Goal: Find contact information: Find contact information

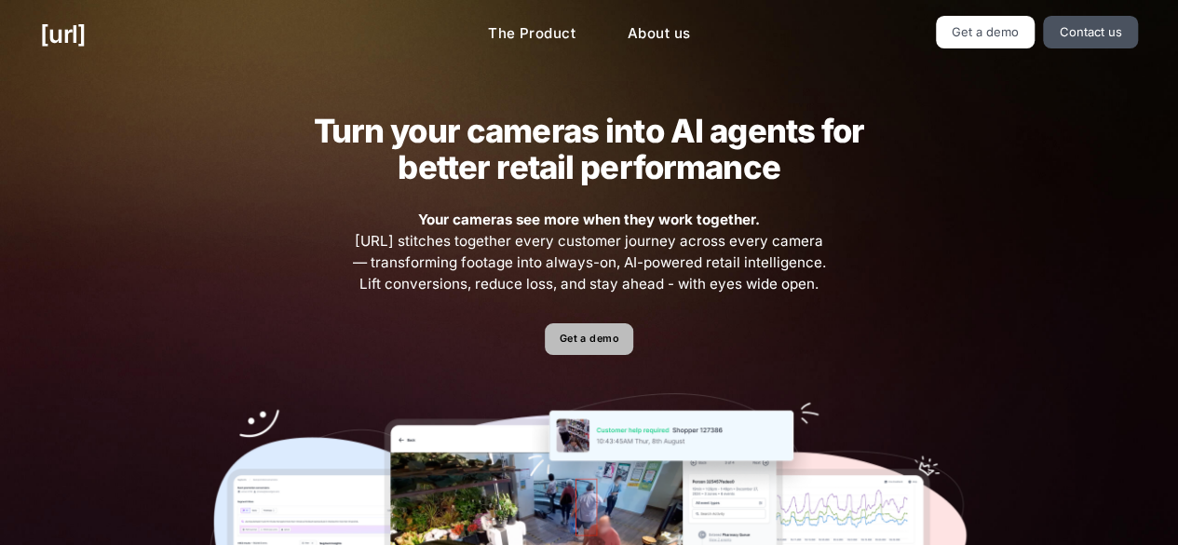
click at [592, 345] on link "Get a demo" at bounding box center [589, 339] width 88 height 33
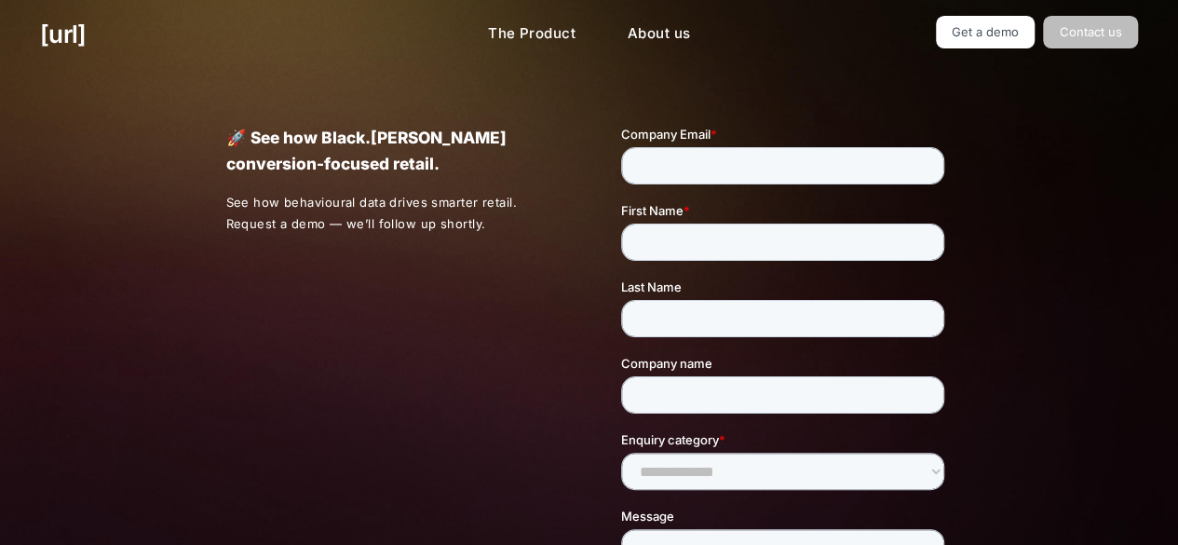
click at [1076, 29] on link "Contact us" at bounding box center [1090, 32] width 95 height 33
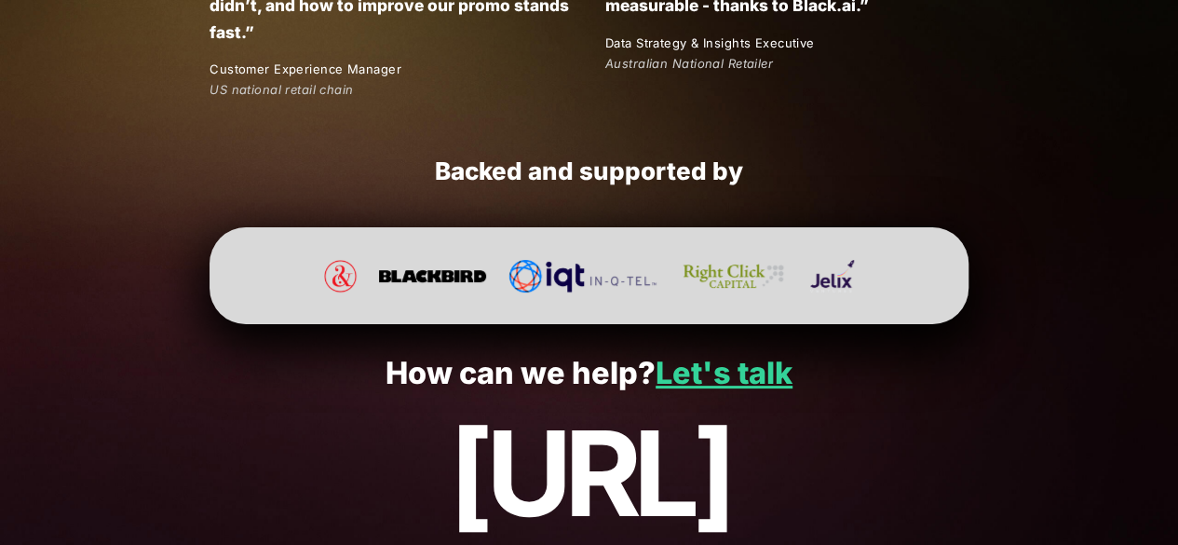
scroll to position [3623, 0]
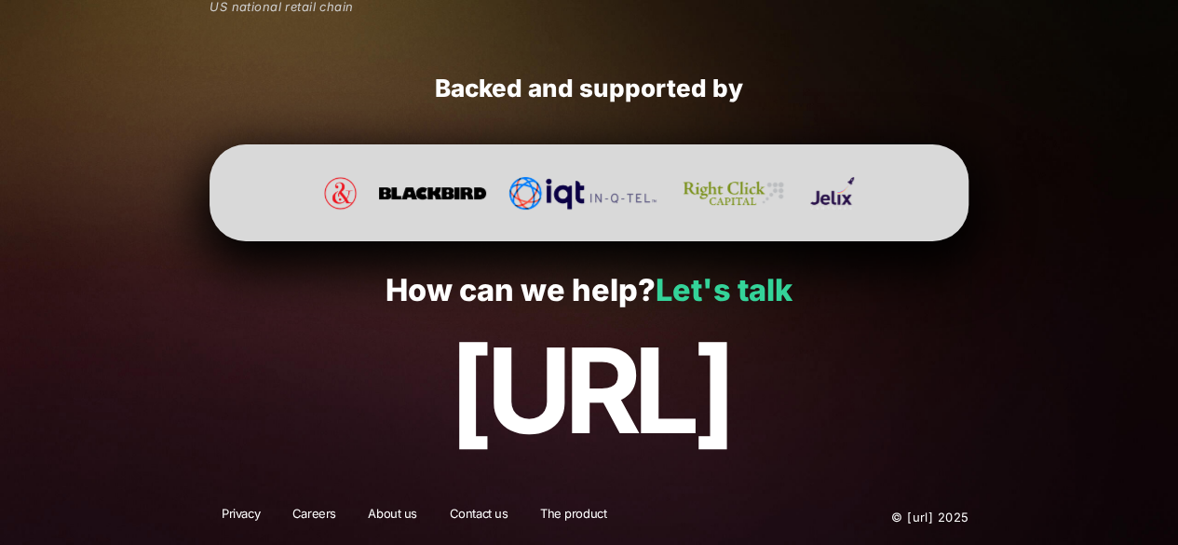
click at [750, 282] on link "Let's talk" at bounding box center [723, 290] width 137 height 36
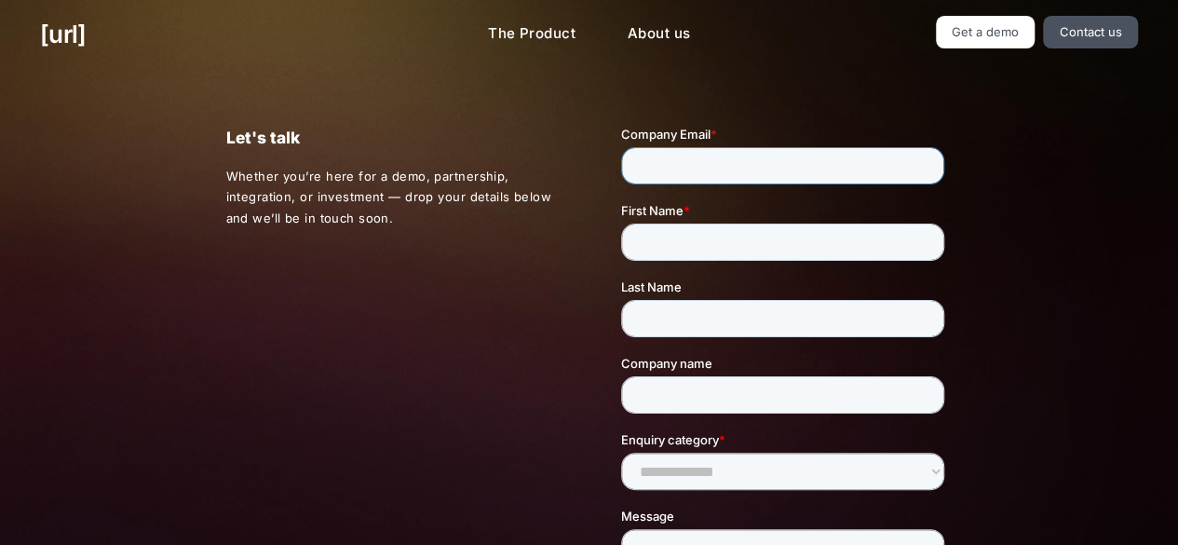
click at [730, 174] on input "Company Email *" at bounding box center [782, 165] width 323 height 37
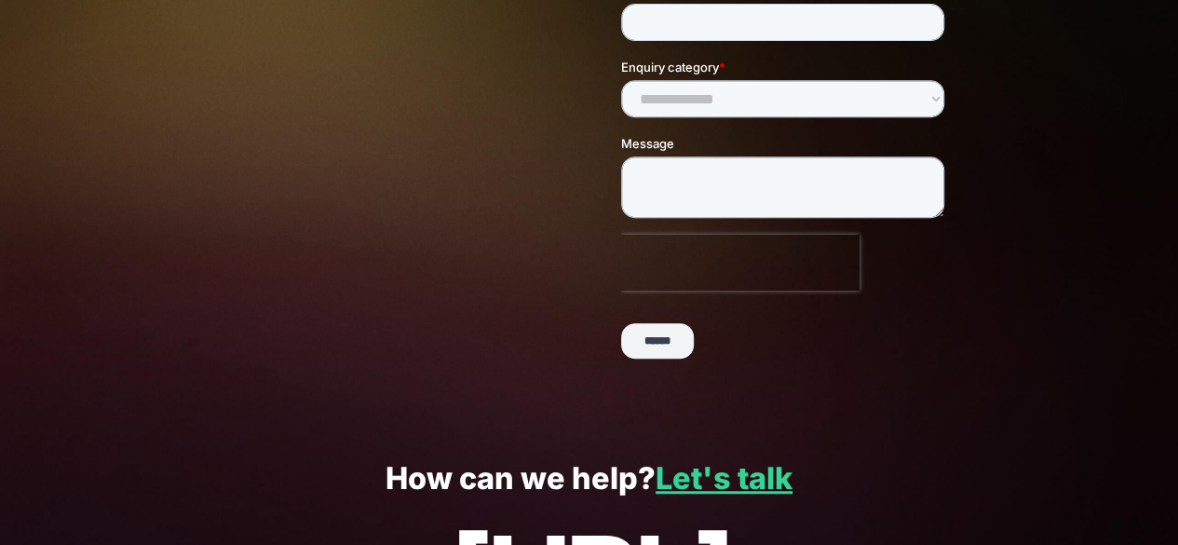
scroll to position [562, 0]
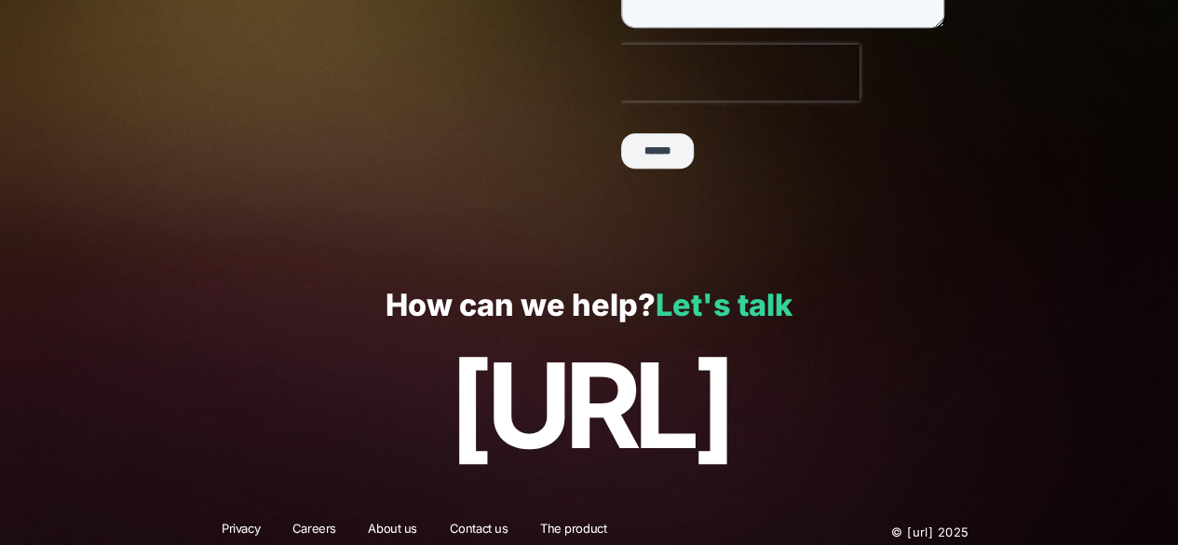
click at [758, 282] on div "How can we help? Let's talk black.ai" at bounding box center [589, 381] width 1178 height 248
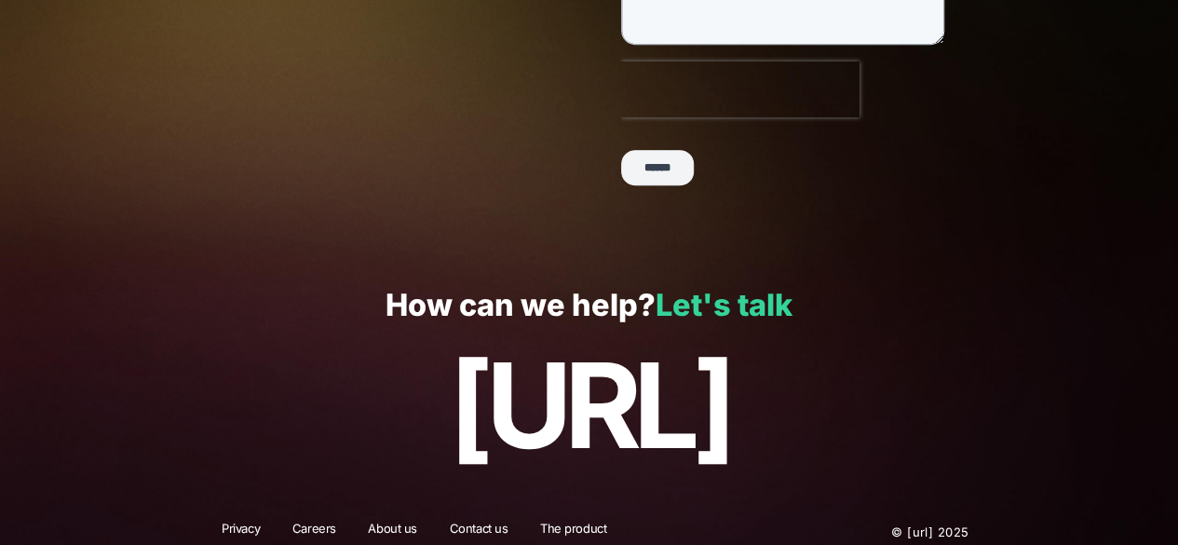
click at [749, 308] on link "Let's talk" at bounding box center [723, 305] width 137 height 36
